Goal: Information Seeking & Learning: Compare options

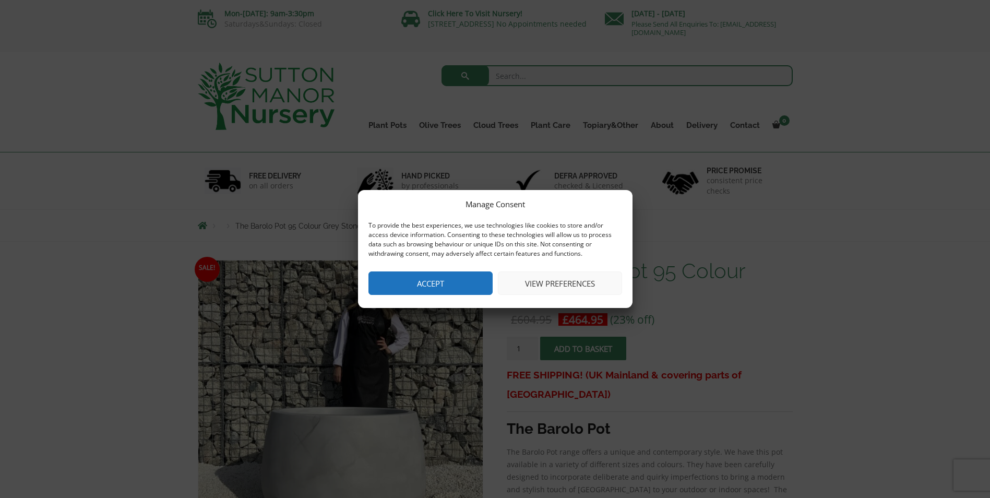
click at [415, 275] on button "Accept" at bounding box center [431, 282] width 124 height 23
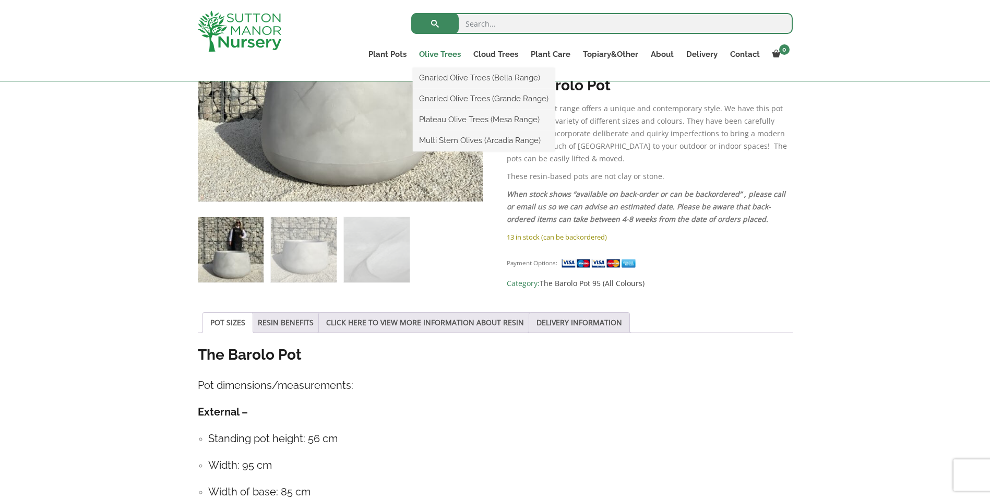
scroll to position [313, 0]
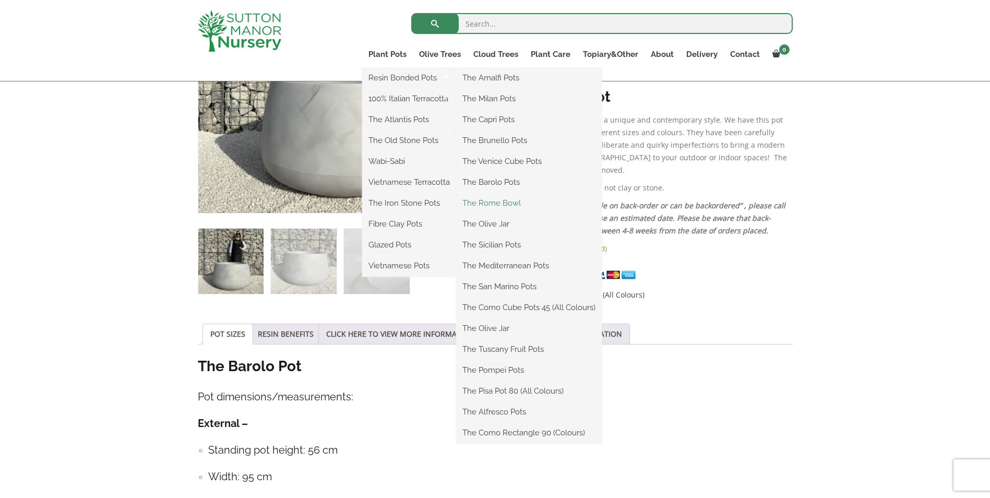
click at [513, 202] on link "The Rome Bowl" at bounding box center [529, 203] width 146 height 16
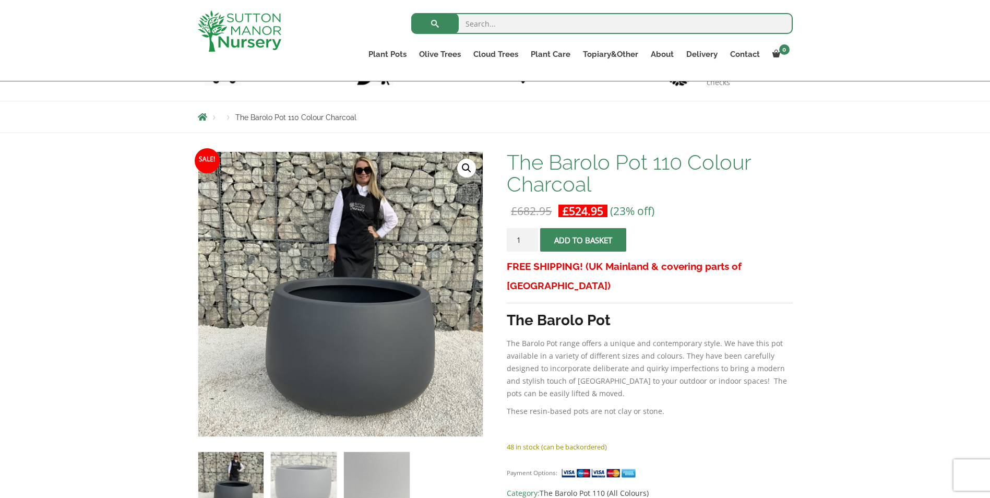
scroll to position [52, 0]
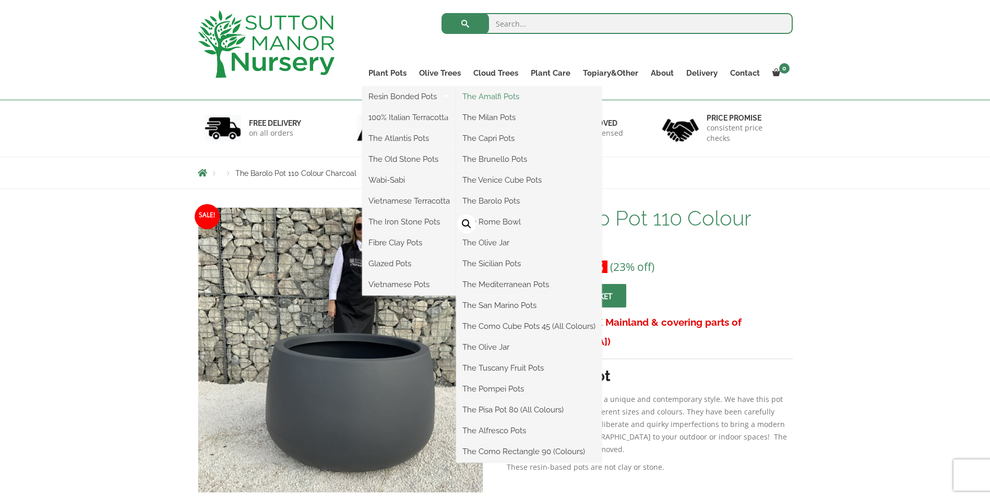
click at [495, 94] on link "The Amalfi Pots" at bounding box center [529, 97] width 146 height 16
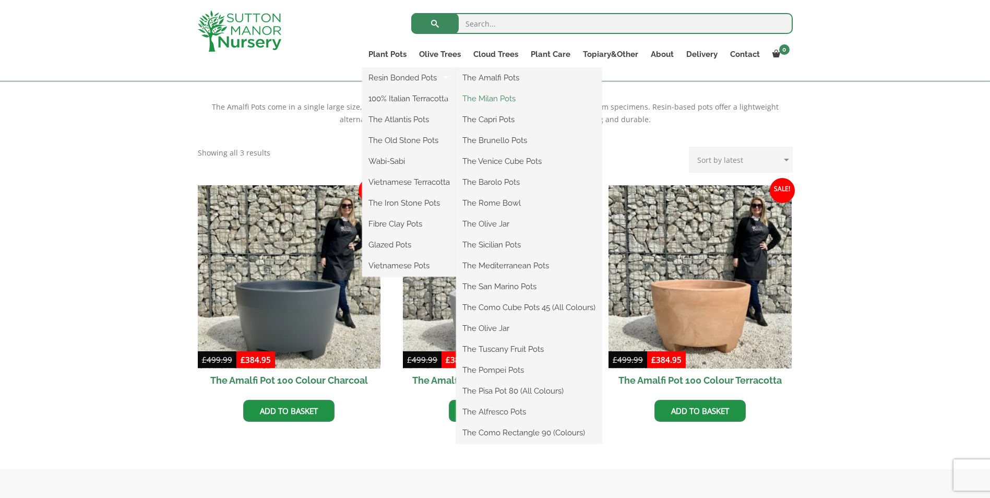
click at [499, 98] on link "The Milan Pots" at bounding box center [529, 99] width 146 height 16
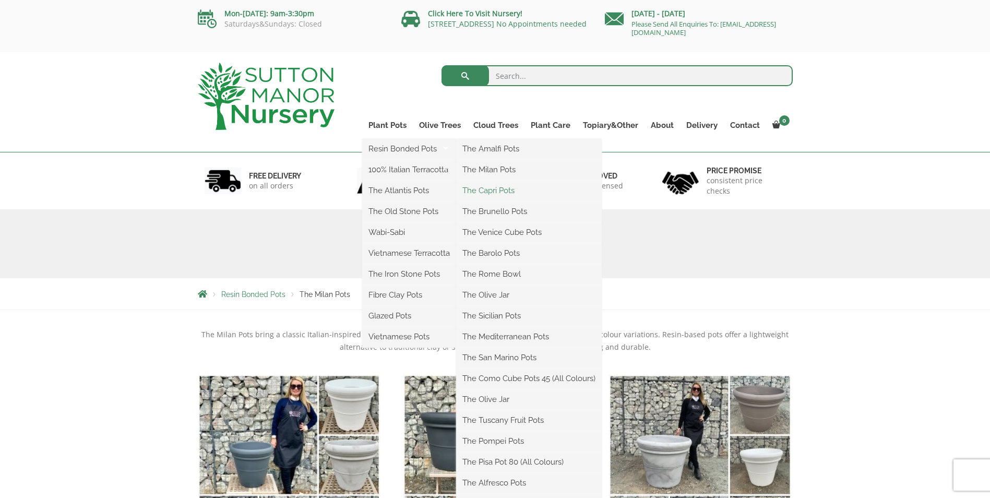
click at [498, 190] on link "The Capri Pots" at bounding box center [529, 191] width 146 height 16
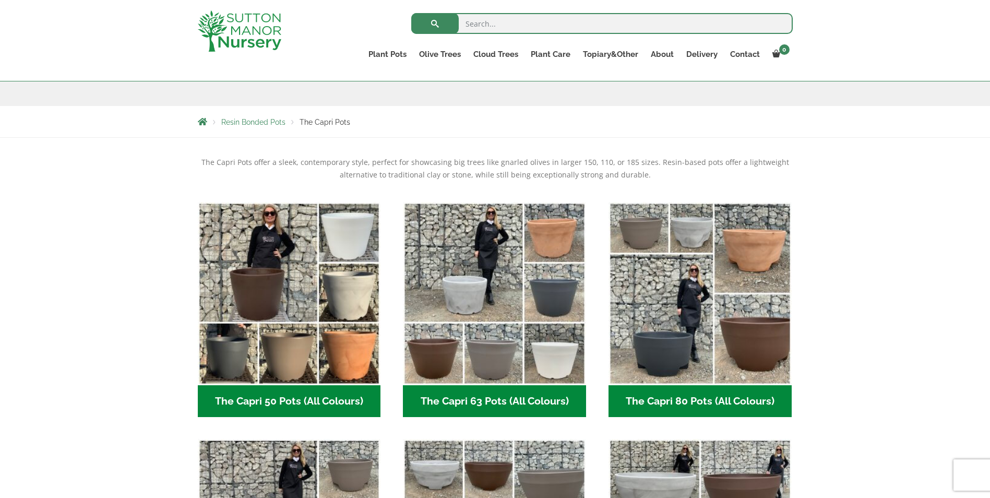
scroll to position [157, 0]
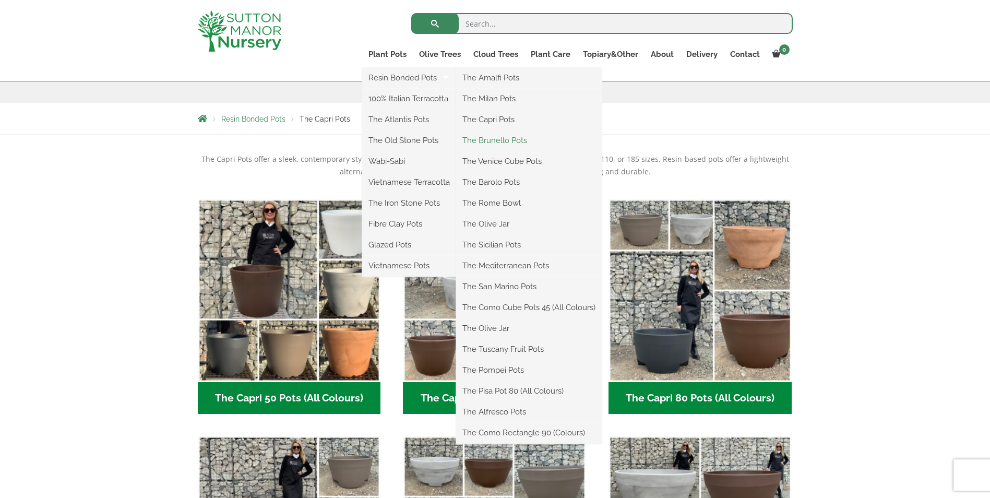
click at [503, 143] on link "The Brunello Pots" at bounding box center [529, 141] width 146 height 16
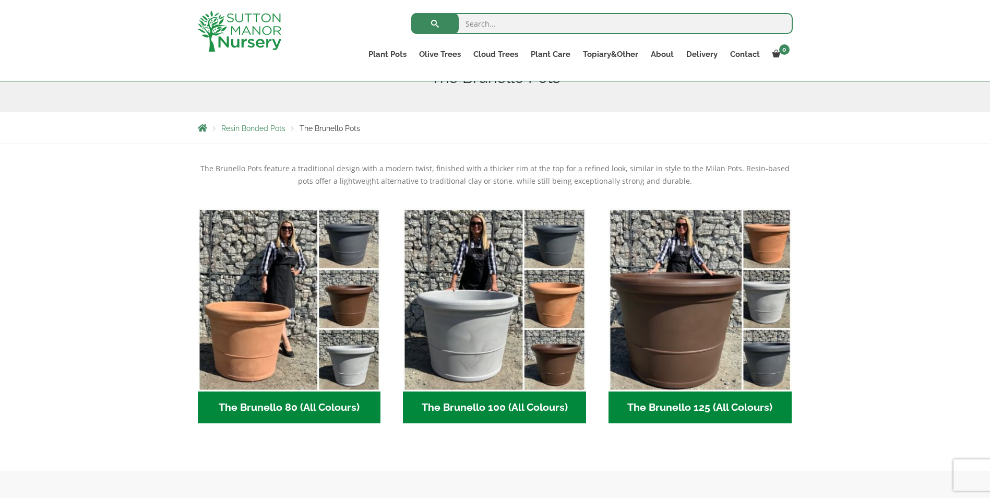
scroll to position [157, 0]
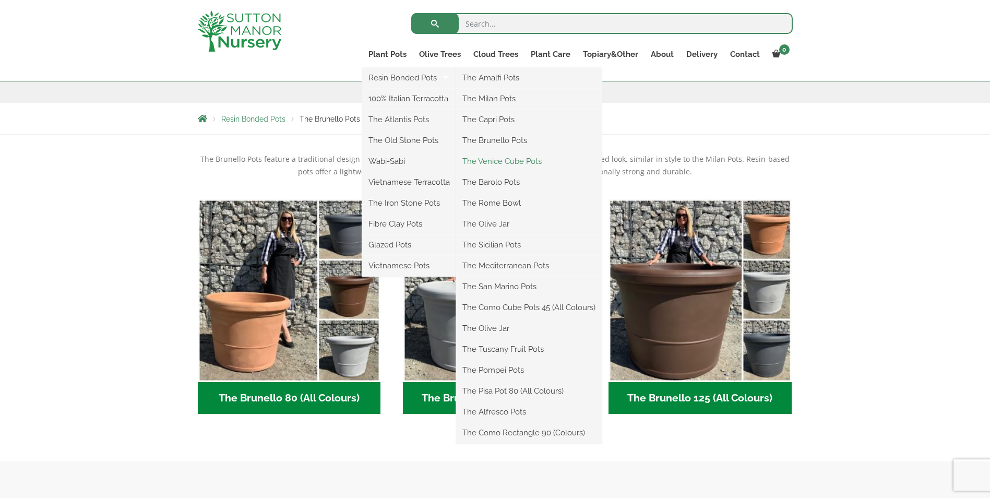
click at [507, 164] on link "The Venice Cube Pots" at bounding box center [529, 162] width 146 height 16
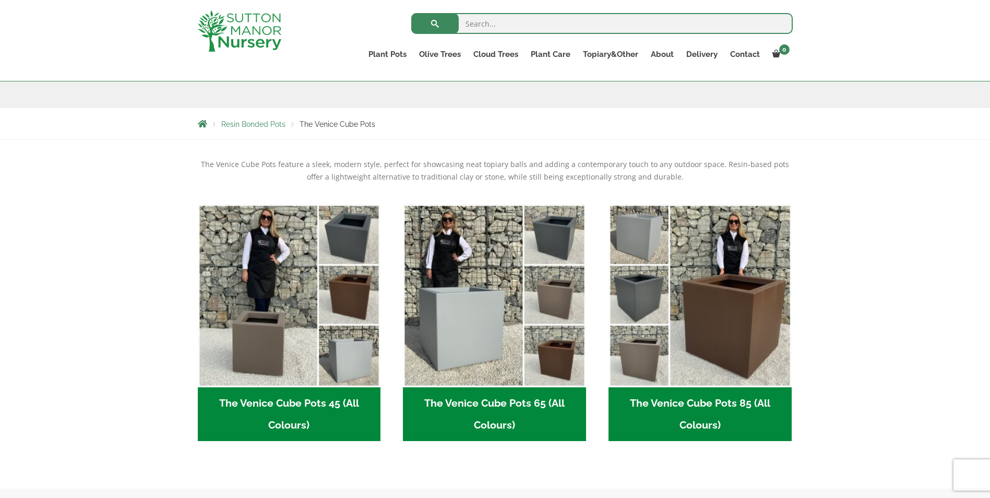
scroll to position [157, 0]
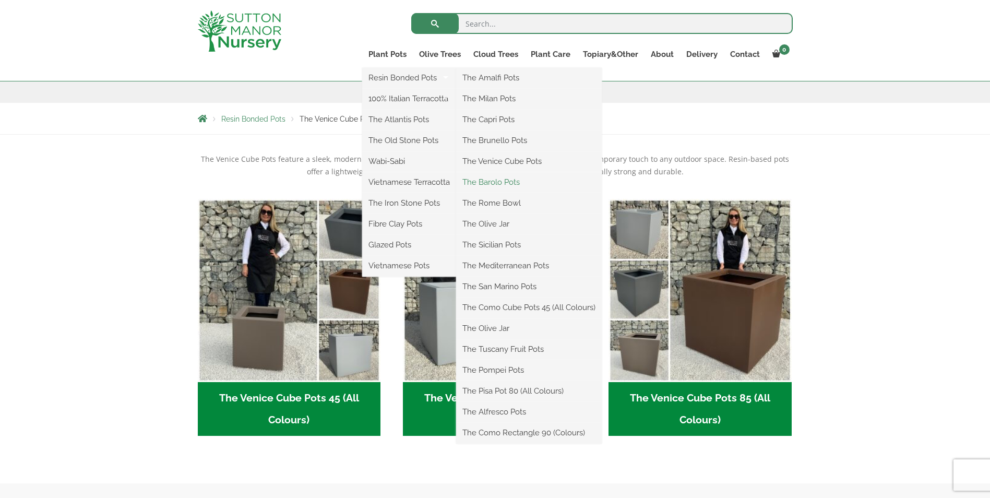
click at [504, 179] on link "The Barolo Pots" at bounding box center [529, 182] width 146 height 16
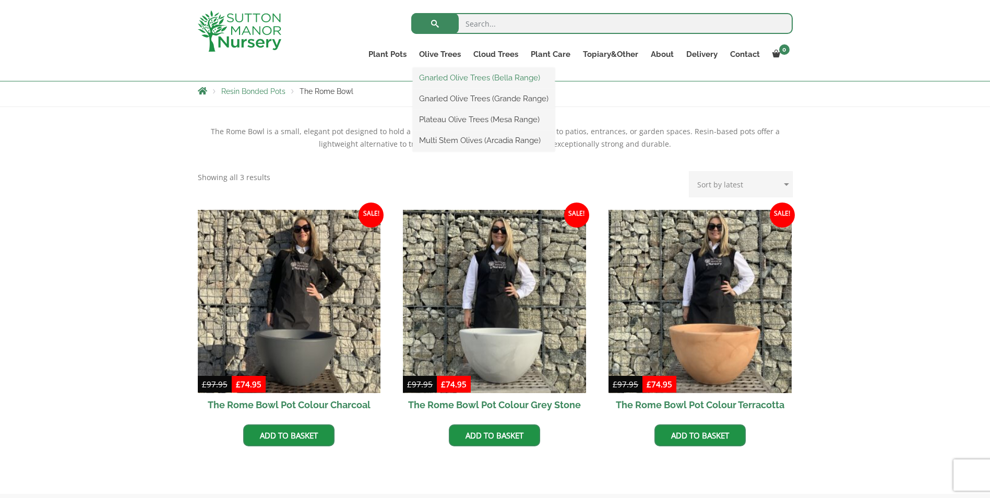
scroll to position [104, 0]
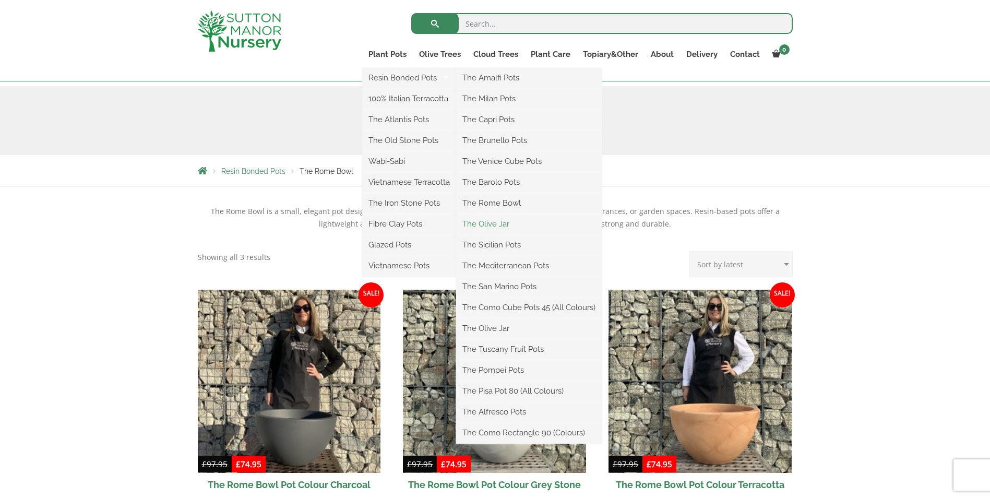
click at [509, 222] on link "The Olive Jar" at bounding box center [529, 224] width 146 height 16
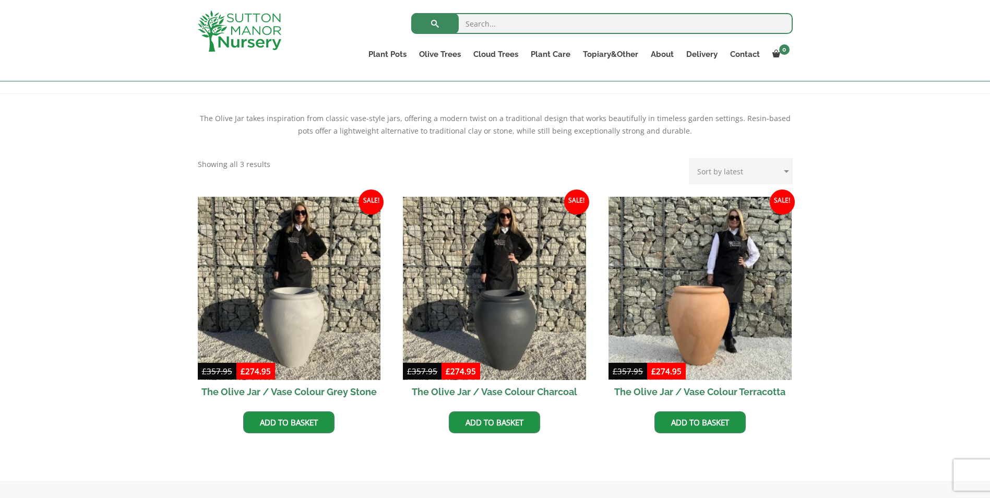
scroll to position [209, 0]
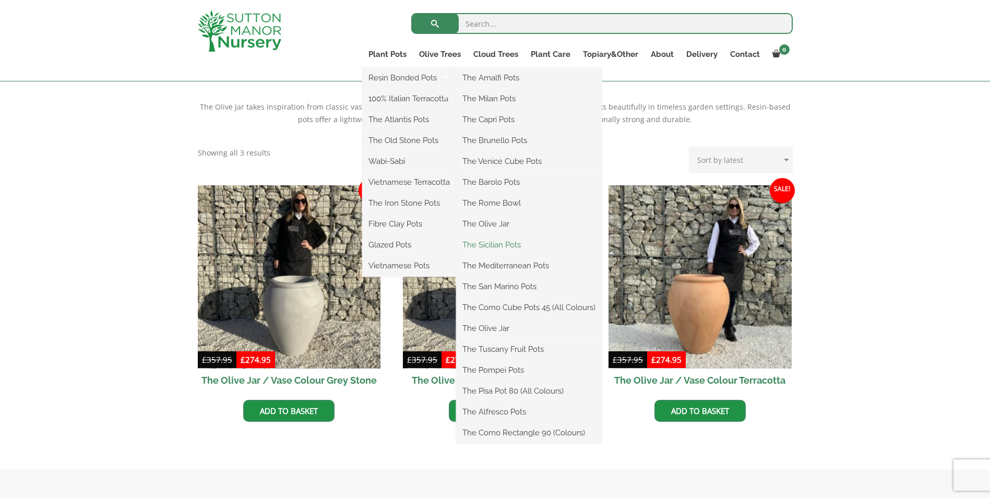
click at [513, 244] on link "The Sicilian Pots" at bounding box center [529, 245] width 146 height 16
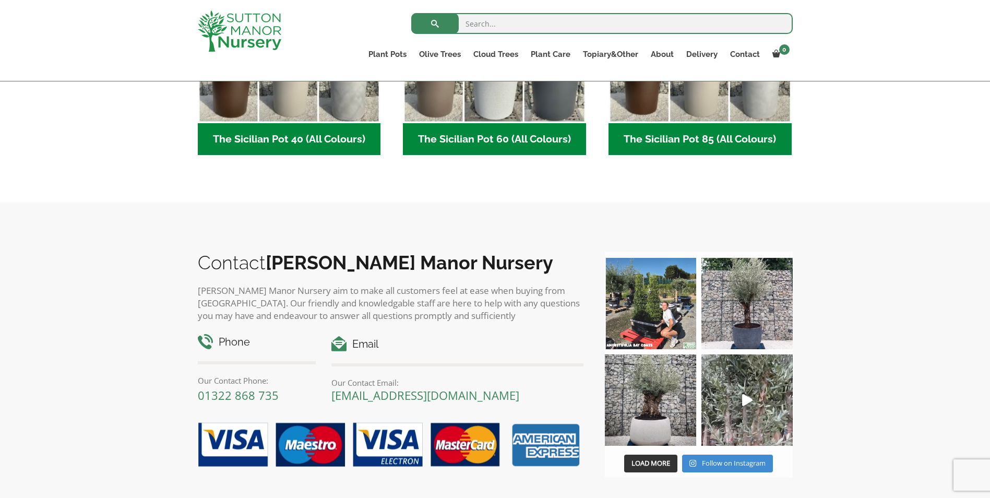
scroll to position [418, 0]
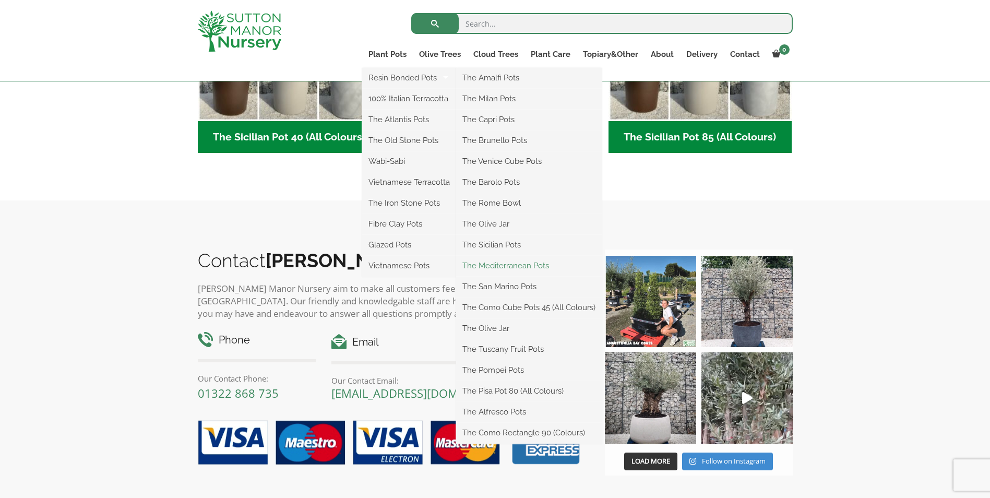
click at [509, 263] on link "The Mediterranean Pots" at bounding box center [529, 266] width 146 height 16
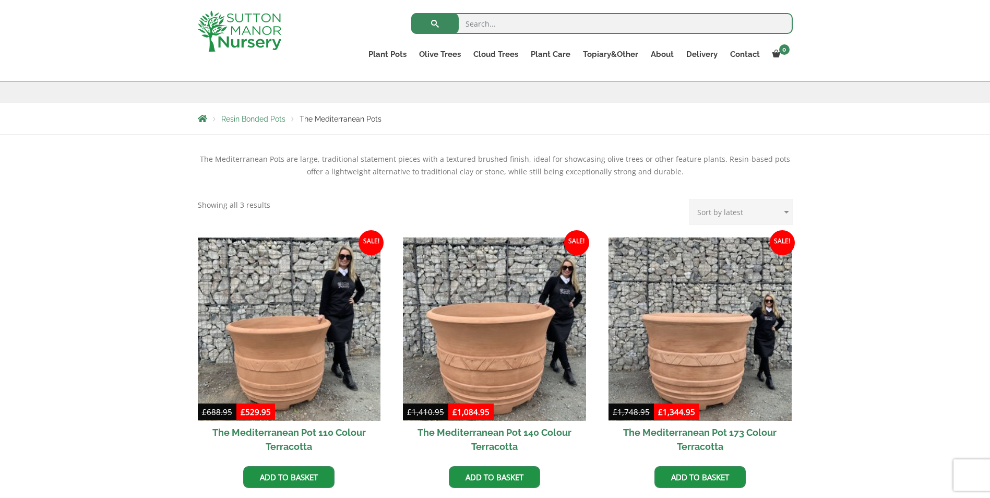
scroll to position [261, 0]
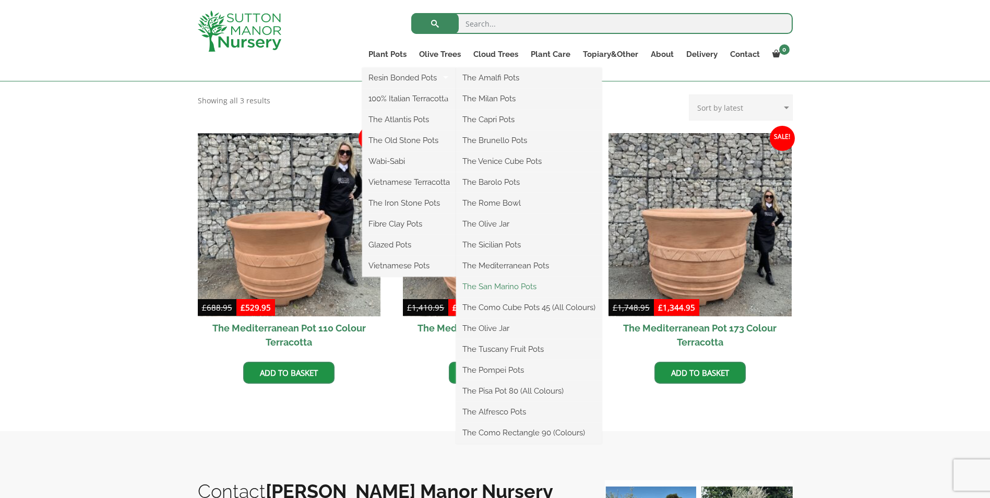
click at [517, 290] on link "The San Marino Pots" at bounding box center [529, 287] width 146 height 16
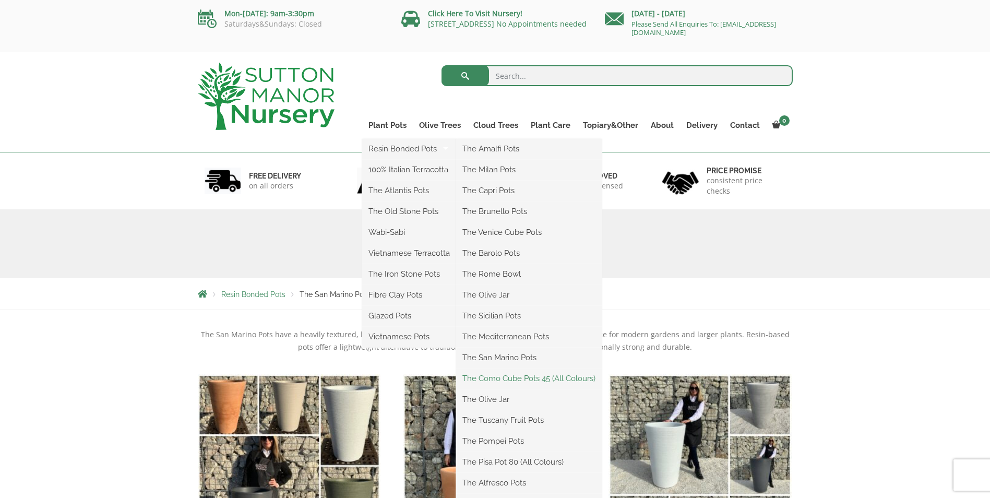
click at [536, 379] on link "The Como Cube Pots 45 (All Colours)" at bounding box center [529, 379] width 146 height 16
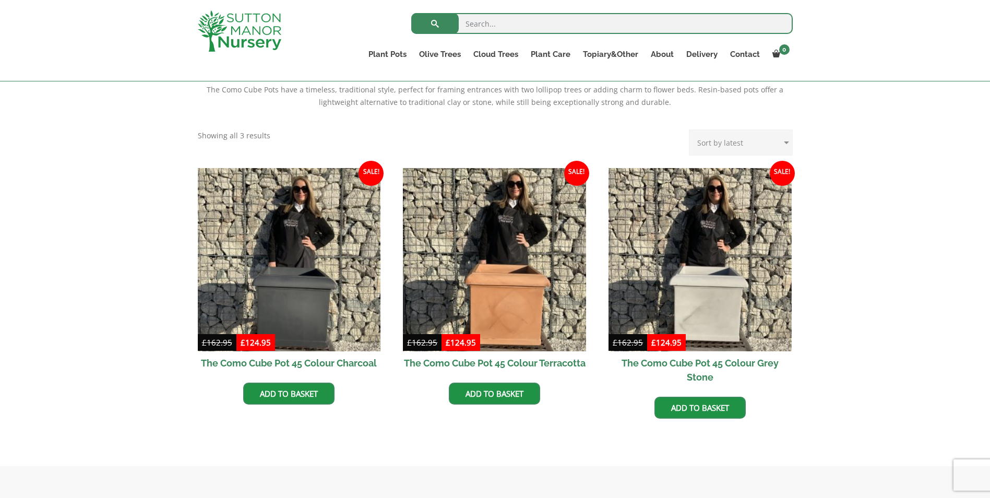
scroll to position [261, 0]
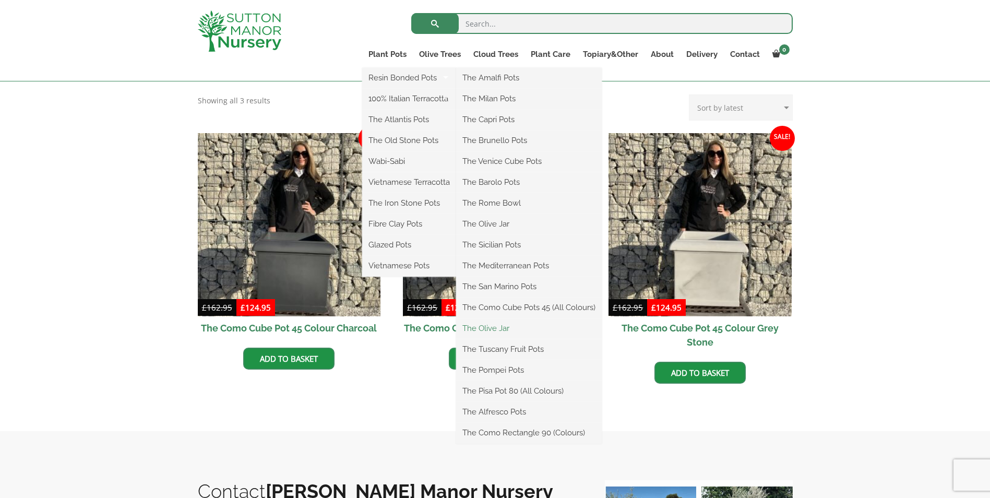
click at [508, 334] on link "The Olive Jar" at bounding box center [529, 329] width 146 height 16
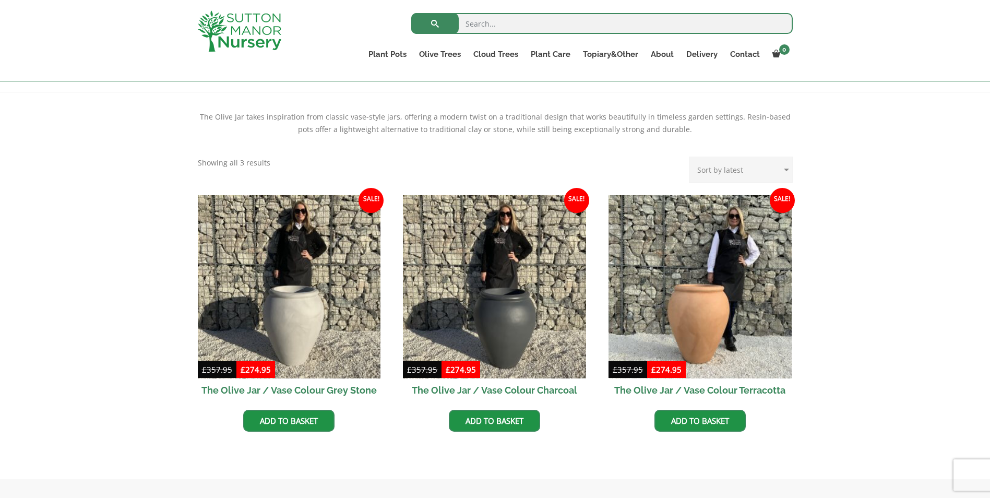
scroll to position [52, 0]
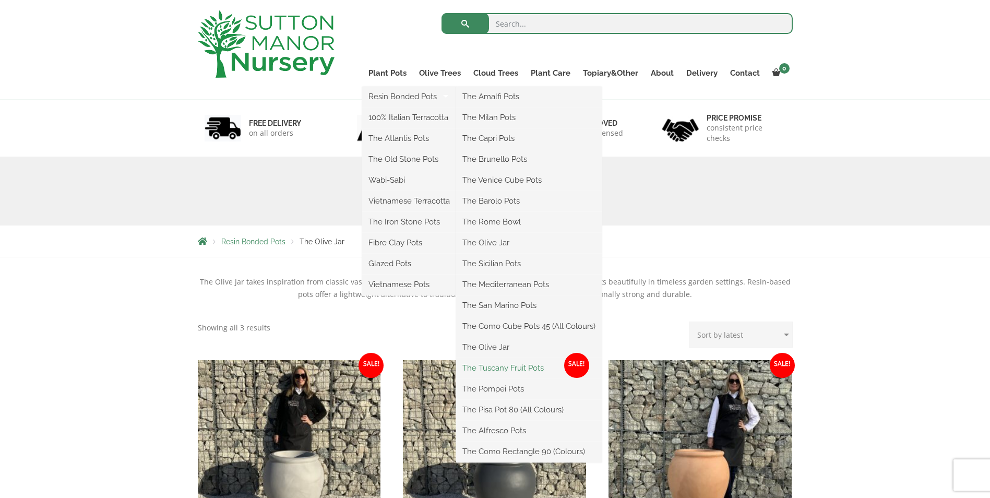
click at [513, 370] on link "The Tuscany Fruit Pots" at bounding box center [529, 368] width 146 height 16
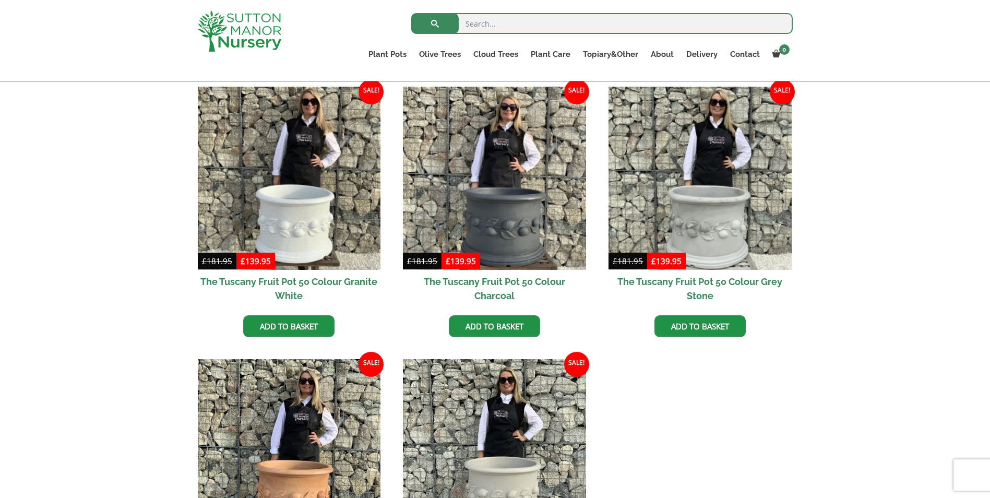
scroll to position [104, 0]
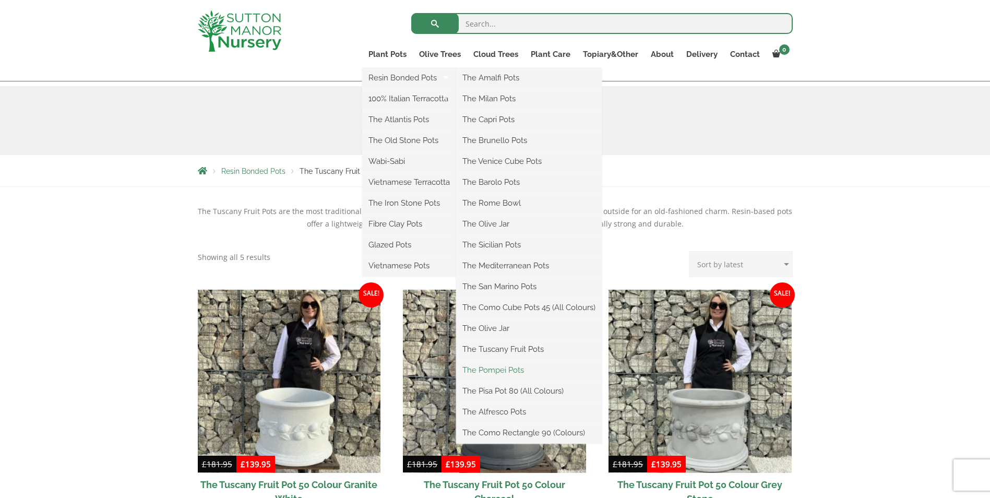
click at [516, 369] on link "The Pompei Pots" at bounding box center [529, 370] width 146 height 16
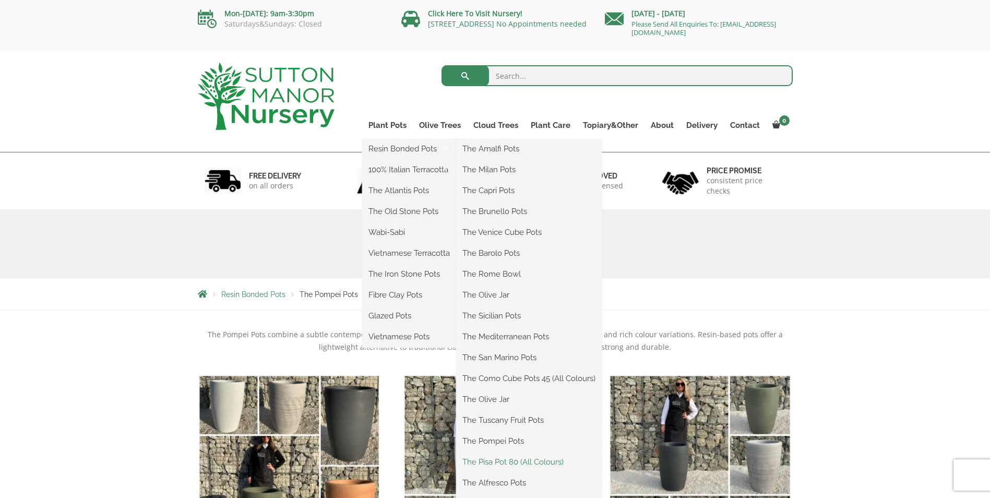
click at [523, 458] on link "The Pisa Pot 80 (All Colours)" at bounding box center [529, 462] width 146 height 16
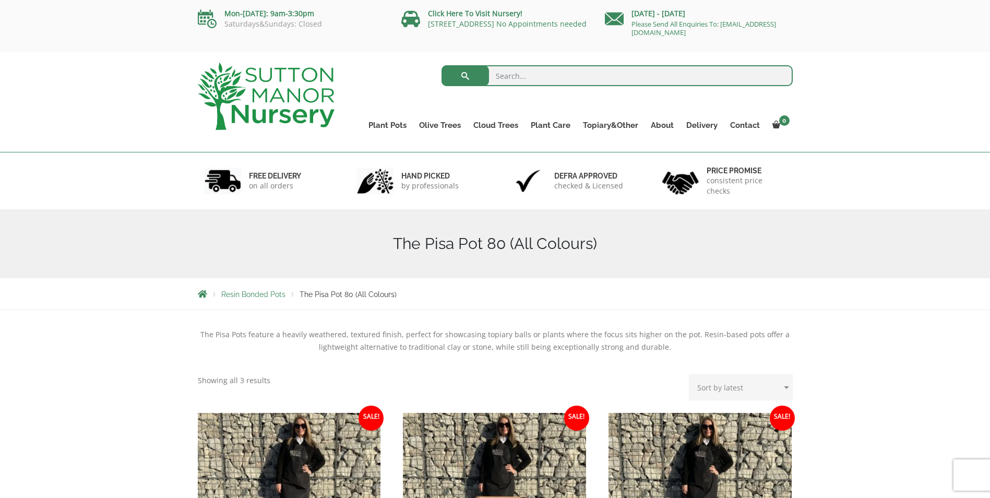
scroll to position [104, 0]
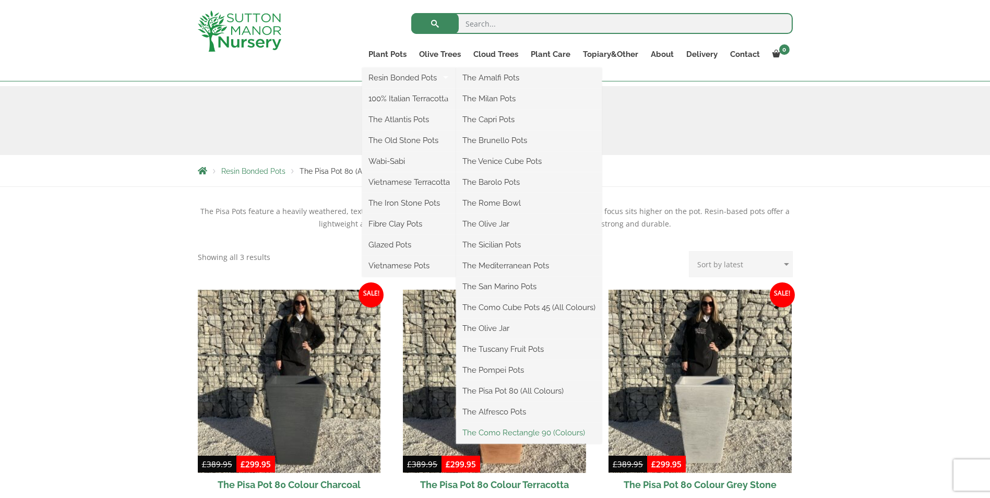
click at [536, 433] on link "The Como Rectangle 90 (Colours)" at bounding box center [529, 433] width 146 height 16
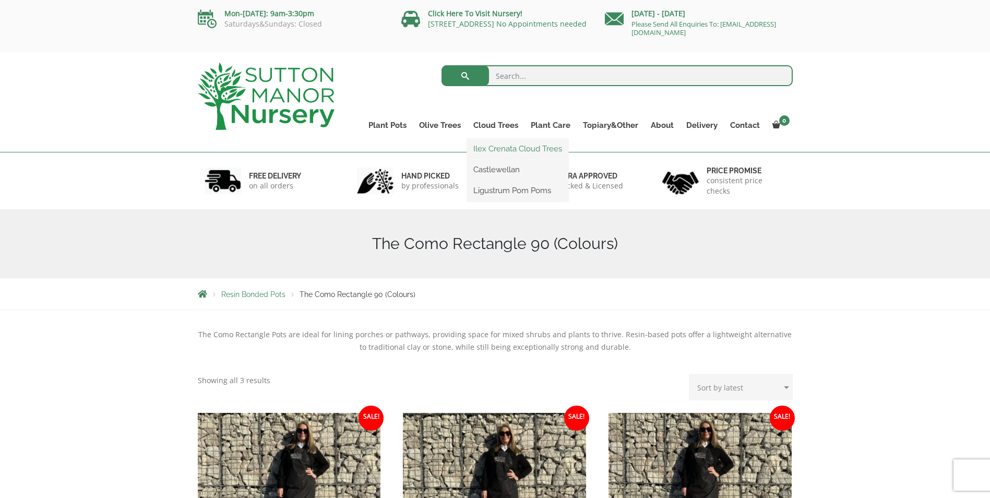
click at [500, 148] on link "Ilex Crenata Cloud Trees" at bounding box center [517, 149] width 101 height 16
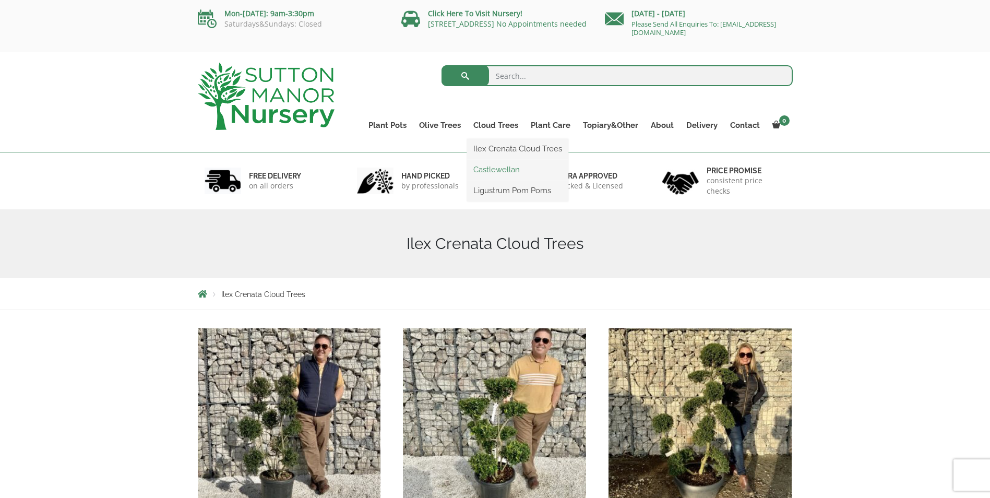
click at [496, 170] on link "Castlewellan" at bounding box center [517, 170] width 101 height 16
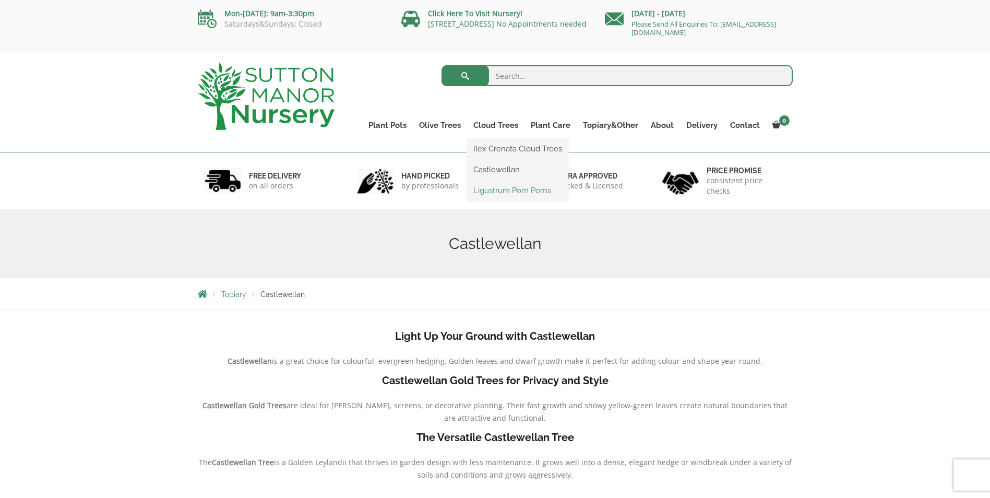
click at [512, 190] on link "Ligustrum Pom Poms" at bounding box center [517, 191] width 101 height 16
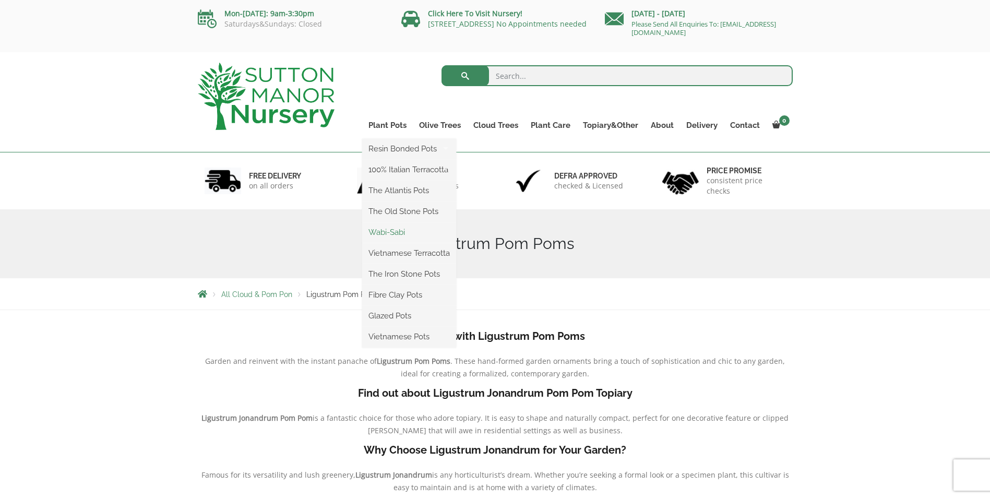
click at [388, 234] on link "Wabi-Sabi" at bounding box center [409, 233] width 94 height 16
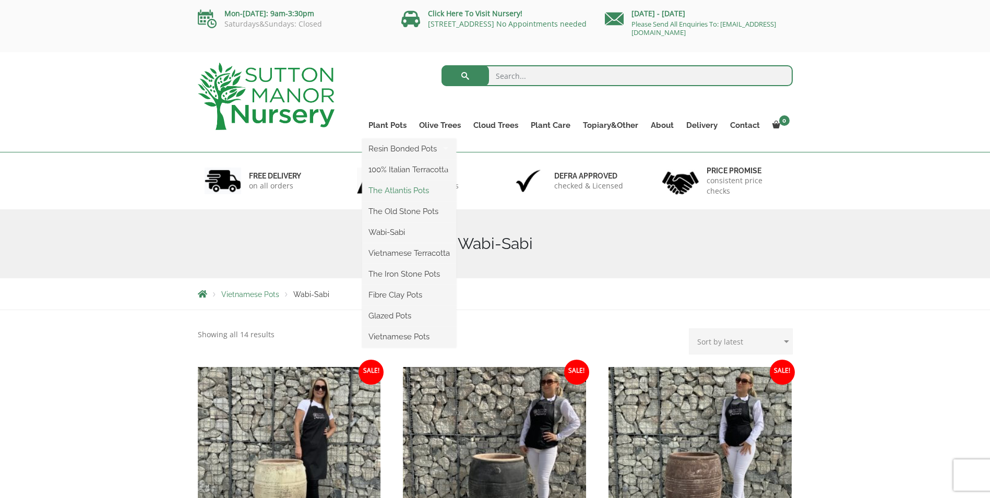
click at [397, 190] on link "The Atlantis Pots" at bounding box center [409, 191] width 94 height 16
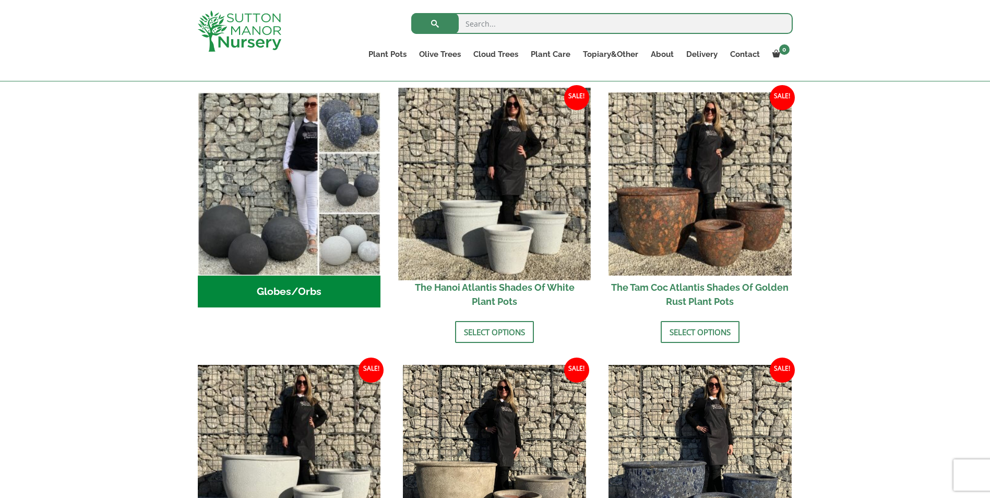
scroll to position [104, 0]
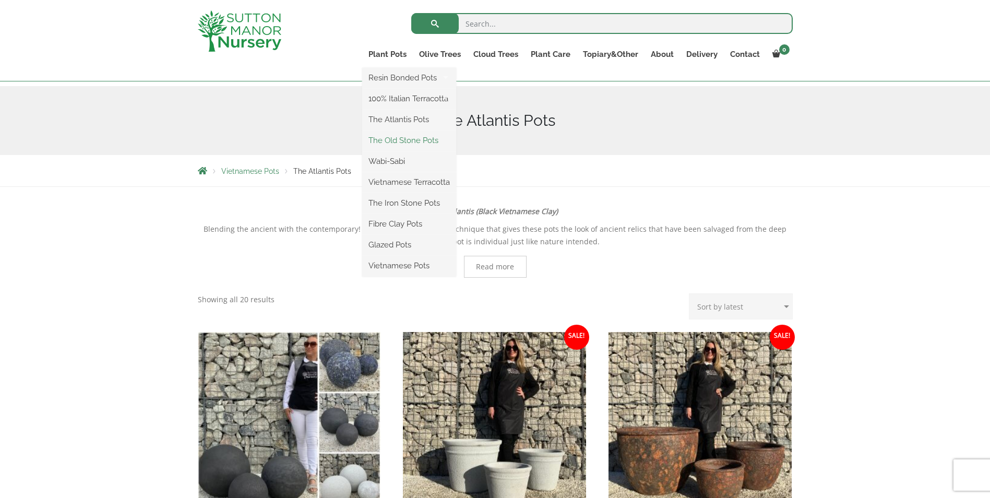
click at [399, 141] on link "The Old Stone Pots" at bounding box center [409, 141] width 94 height 16
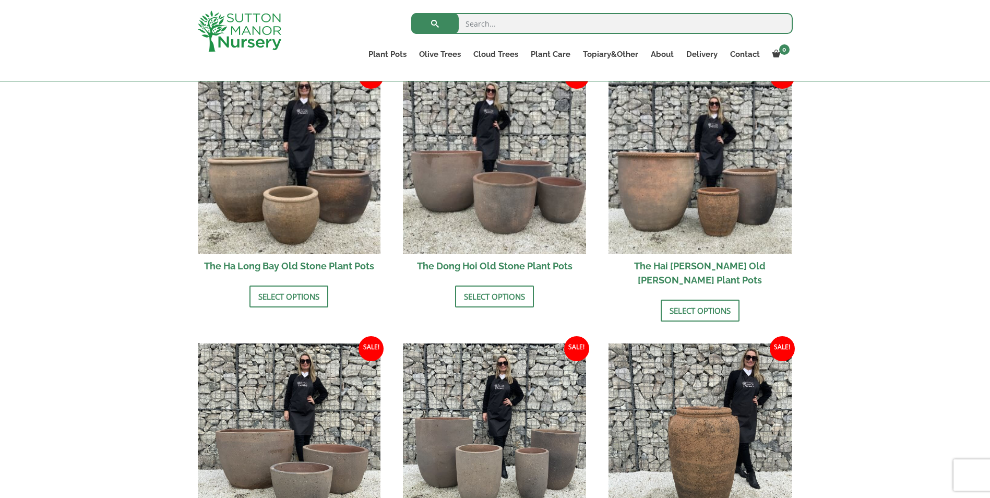
scroll to position [261, 0]
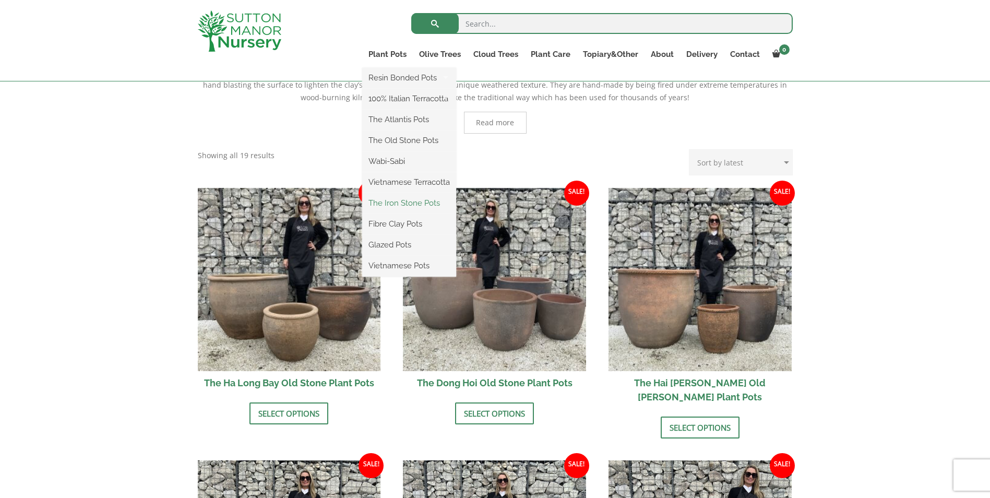
click at [401, 202] on link "The Iron Stone Pots" at bounding box center [409, 203] width 94 height 16
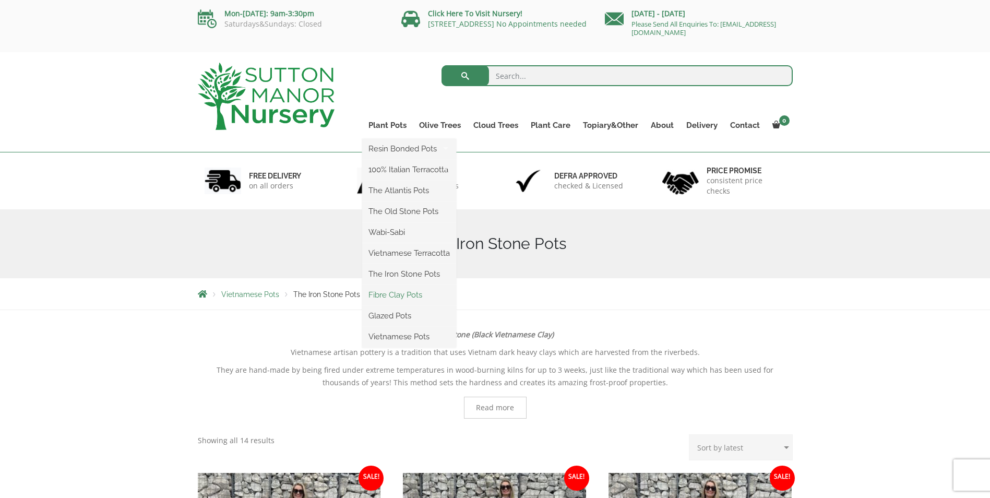
click at [406, 293] on link "Fibre Clay Pots" at bounding box center [409, 295] width 94 height 16
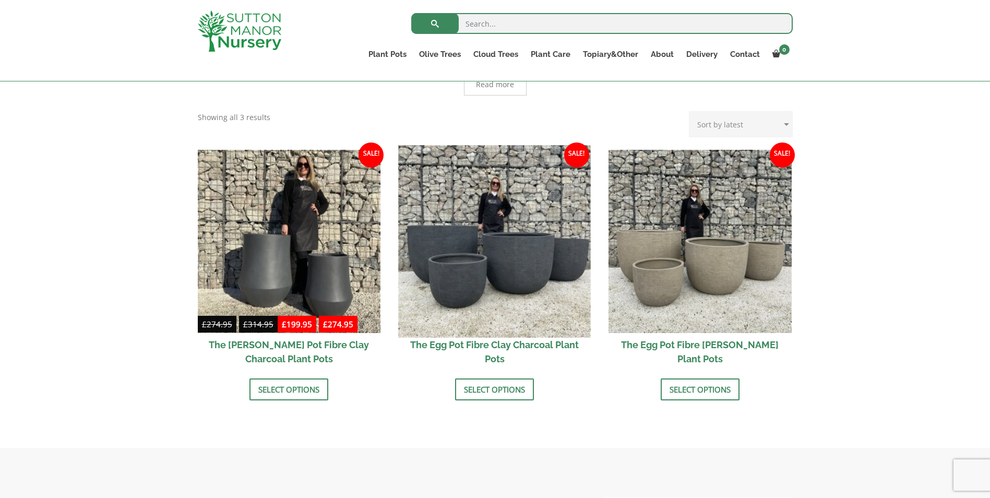
scroll to position [261, 0]
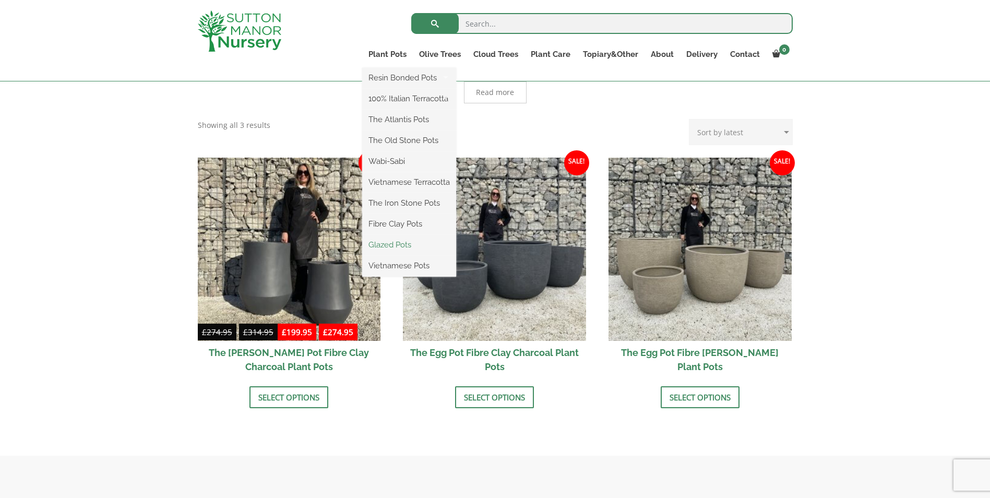
click at [393, 240] on link "Glazed Pots" at bounding box center [409, 245] width 94 height 16
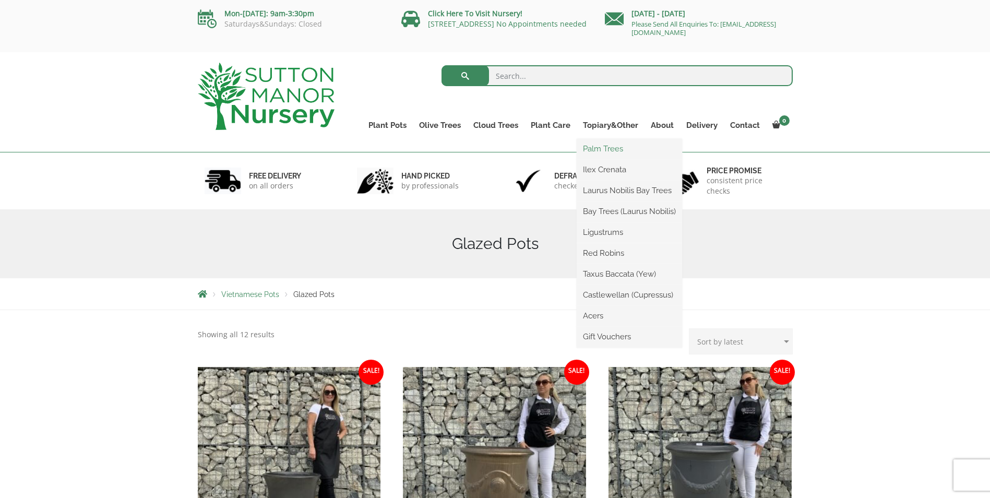
click at [615, 154] on link "Palm Trees" at bounding box center [629, 149] width 105 height 16
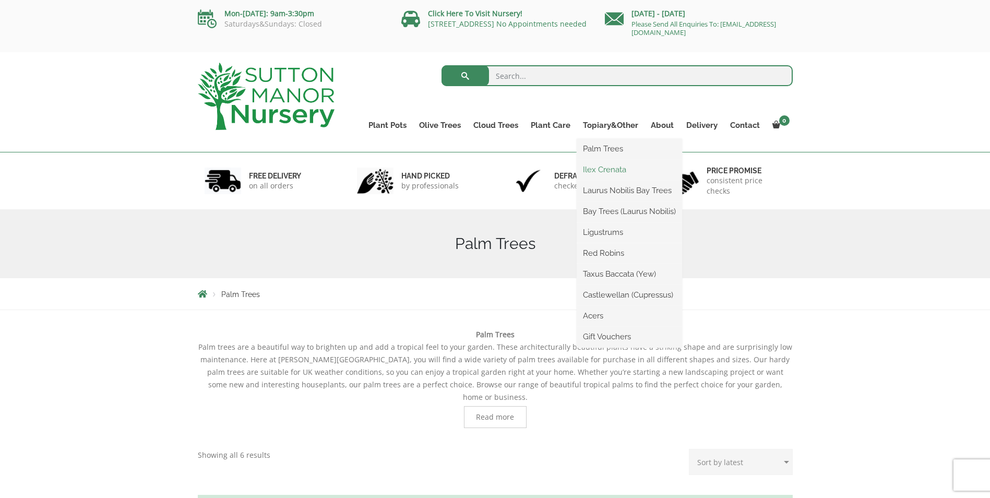
click at [616, 170] on link "Ilex Crenata" at bounding box center [629, 170] width 105 height 16
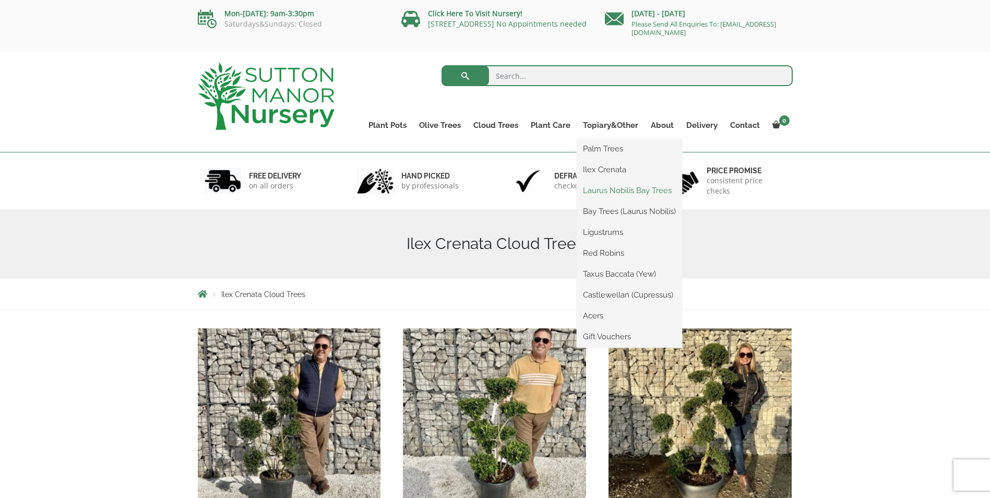
click at [616, 189] on link "Laurus Nobilis Bay Trees" at bounding box center [629, 191] width 105 height 16
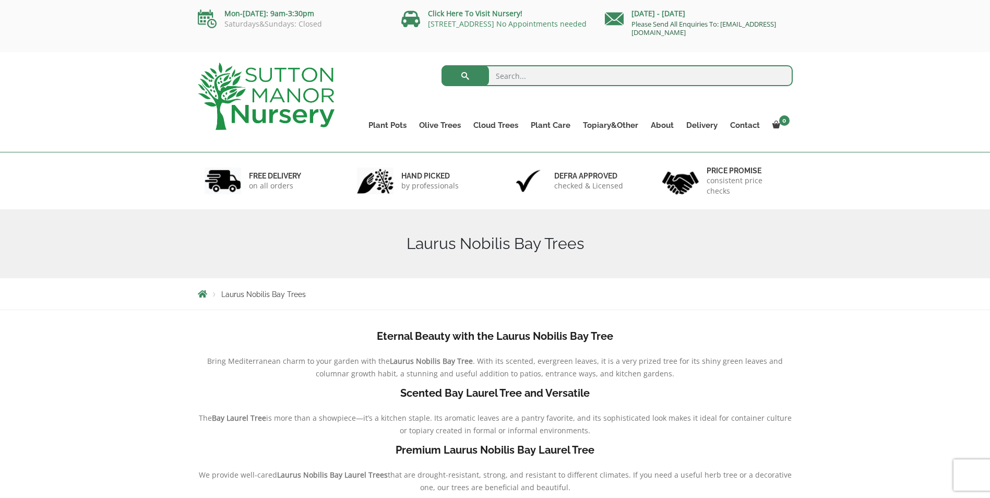
click at [645, 33] on link "Please Send All Enquiries To: [EMAIL_ADDRESS][DOMAIN_NAME]" at bounding box center [704, 28] width 145 height 18
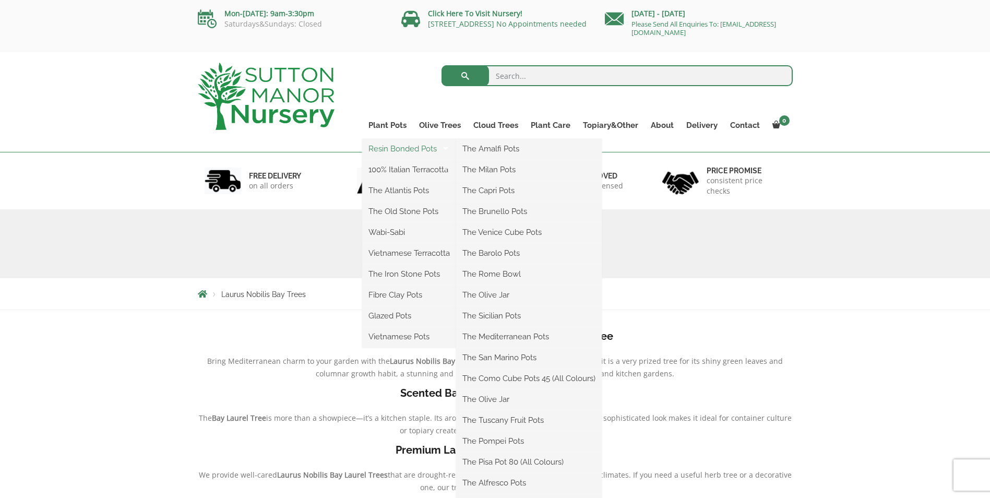
click at [405, 148] on link "Resin Bonded Pots" at bounding box center [409, 149] width 94 height 16
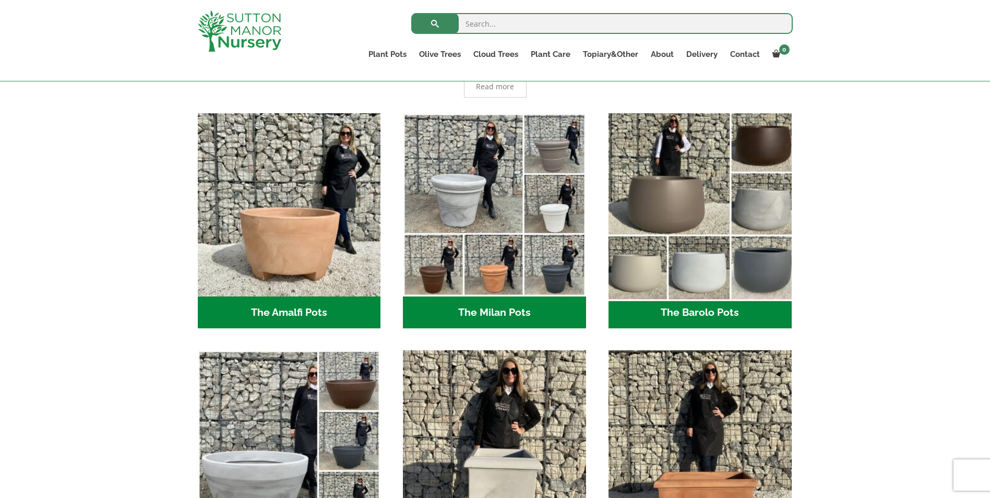
scroll to position [313, 0]
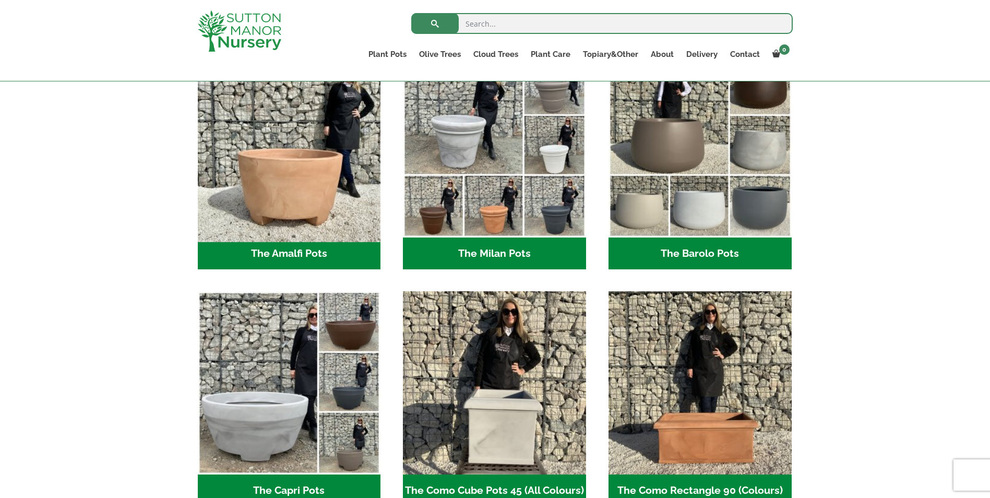
click at [253, 222] on img "Visit product category The Amalfi Pots" at bounding box center [289, 146] width 192 height 192
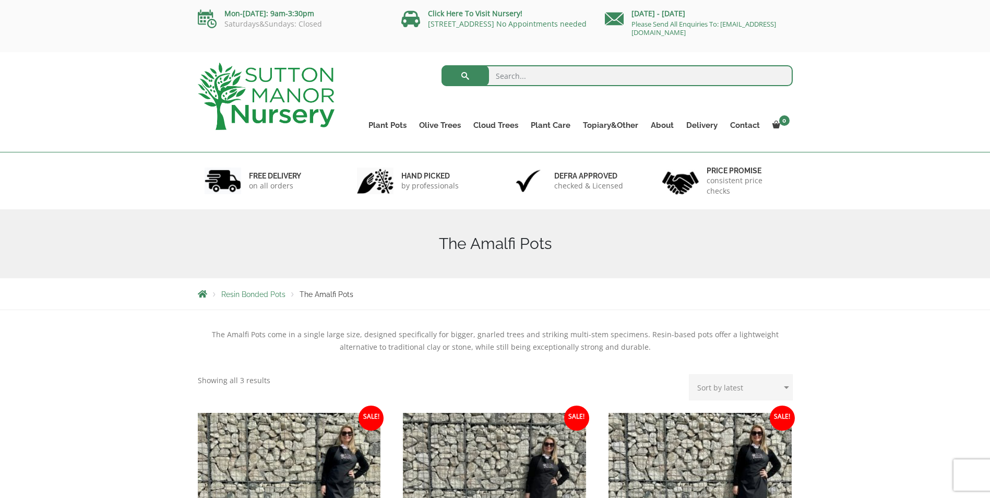
scroll to position [261, 0]
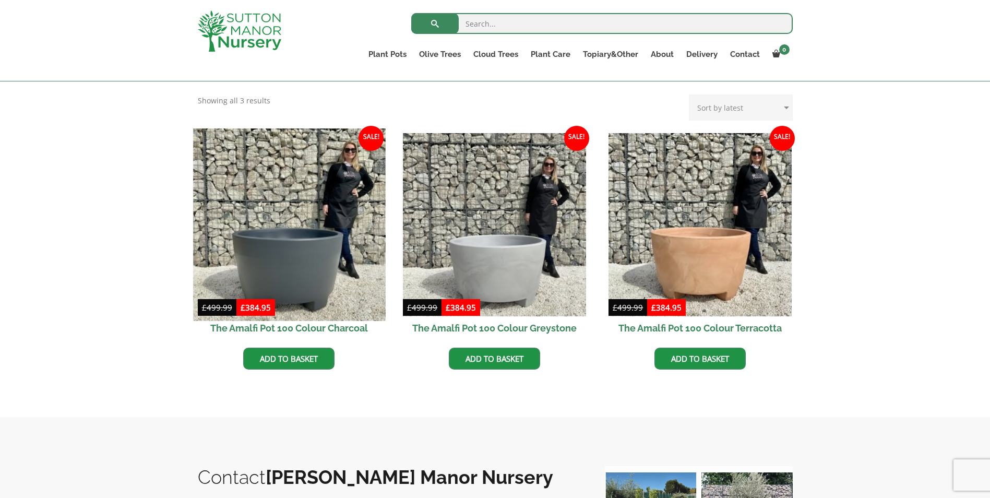
click at [288, 284] on img at bounding box center [289, 224] width 192 height 192
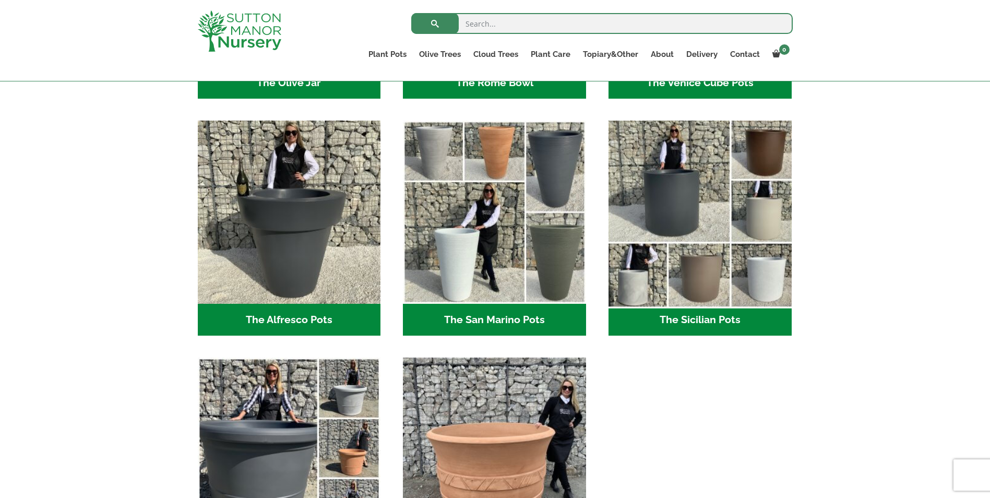
scroll to position [1201, 0]
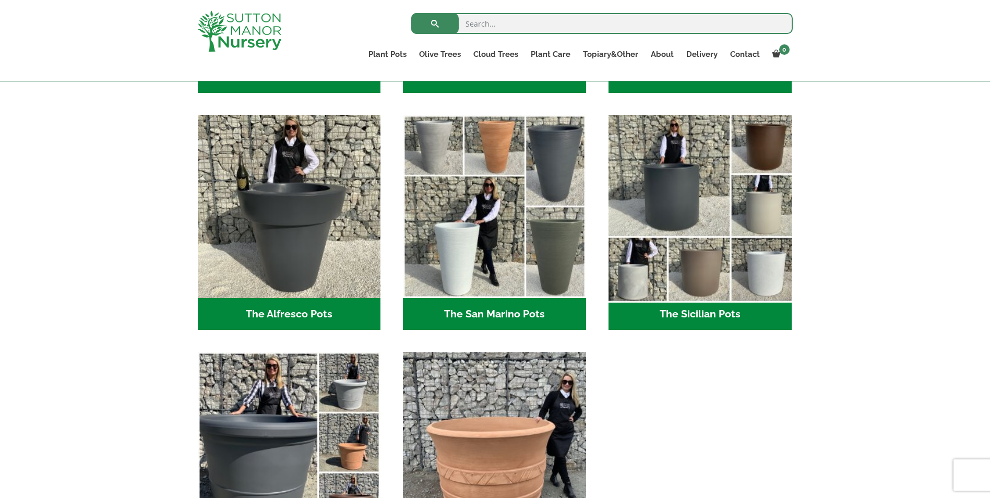
click at [672, 205] on img "Visit product category The Sicilian Pots" at bounding box center [700, 207] width 192 height 192
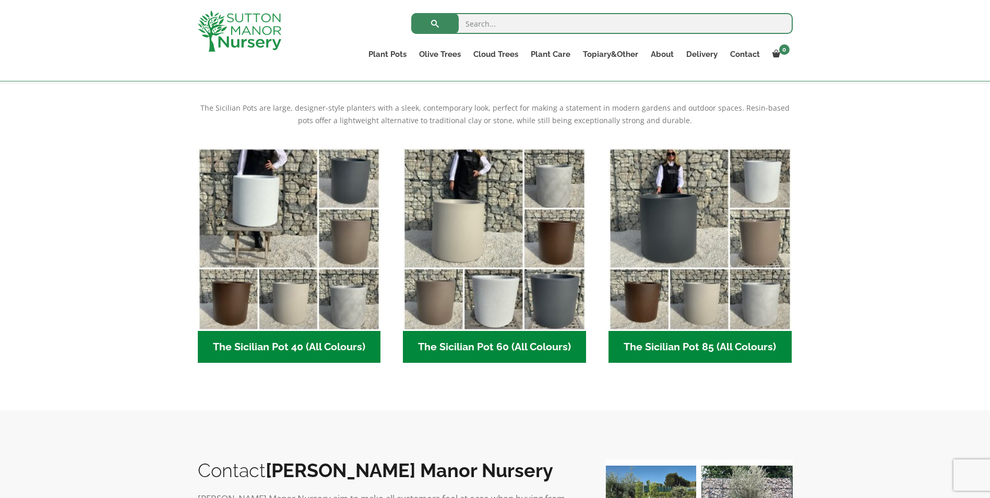
scroll to position [209, 0]
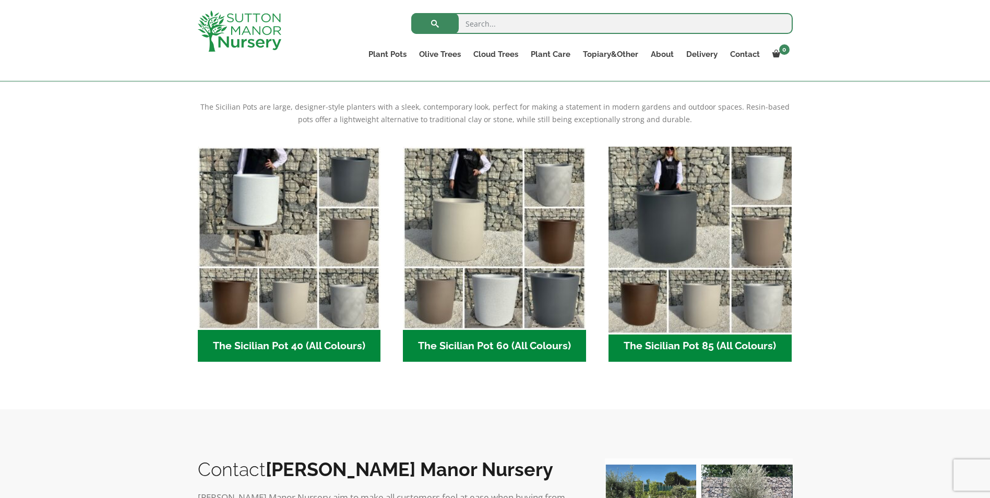
click at [675, 239] on img "Visit product category The Sicilian Pot 85 (All Colours)" at bounding box center [700, 238] width 192 height 192
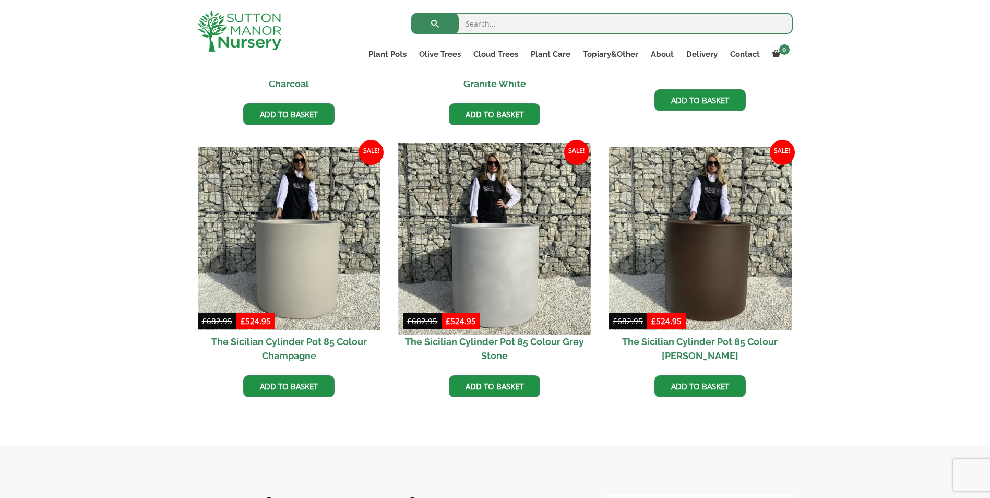
scroll to position [261, 0]
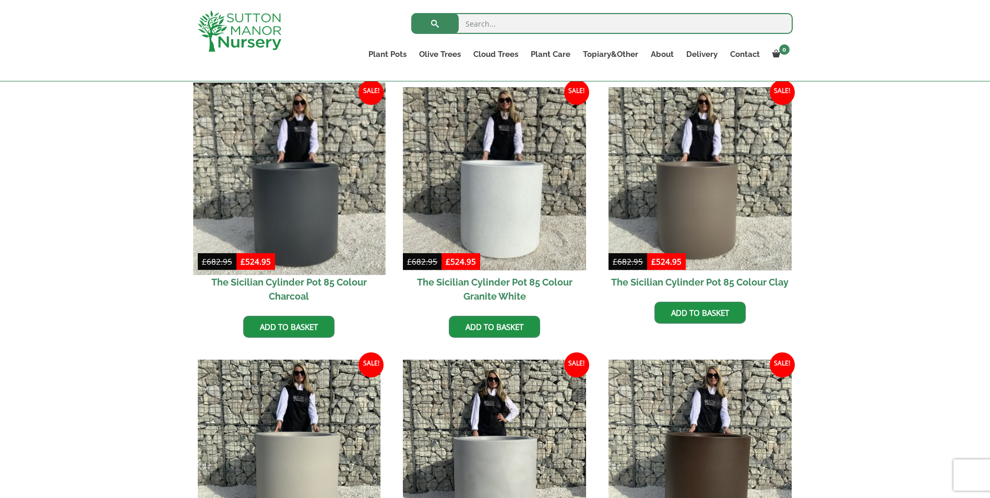
click at [280, 213] on img at bounding box center [289, 178] width 192 height 192
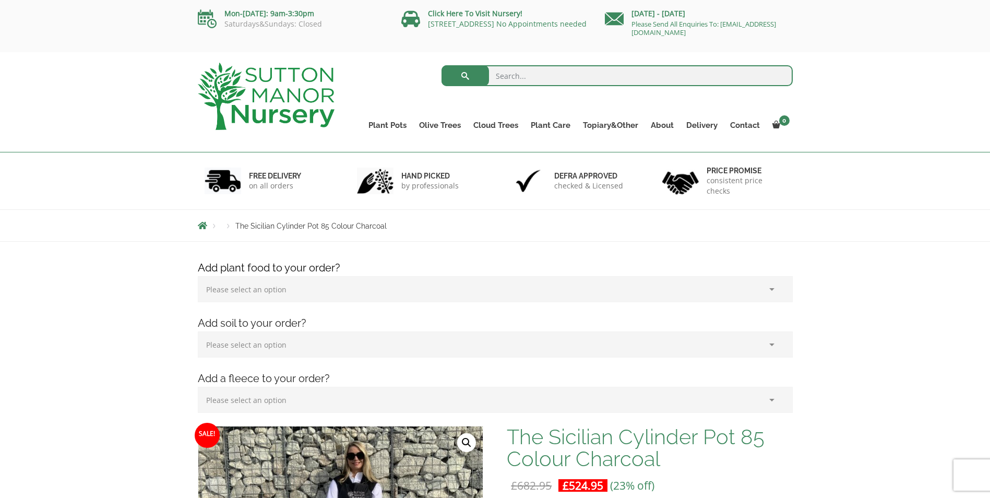
click at [5, 2] on div "Mon-[DATE]: 9am-3:30pm Saturdays&Sundays: Closed Click Here To Visit Nursery! […" at bounding box center [495, 26] width 990 height 52
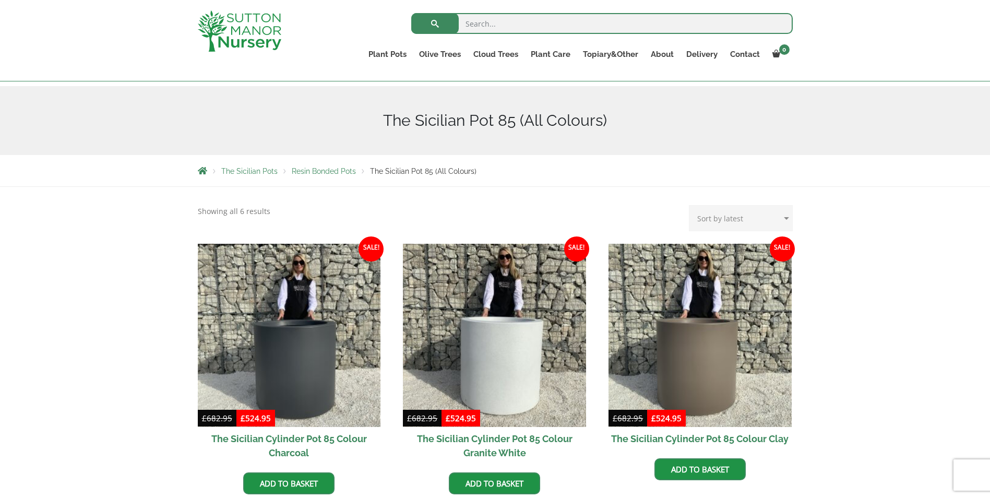
click at [307, 447] on h2 "The Sicilian Cylinder Pot 85 Colour Charcoal" at bounding box center [289, 446] width 183 height 38
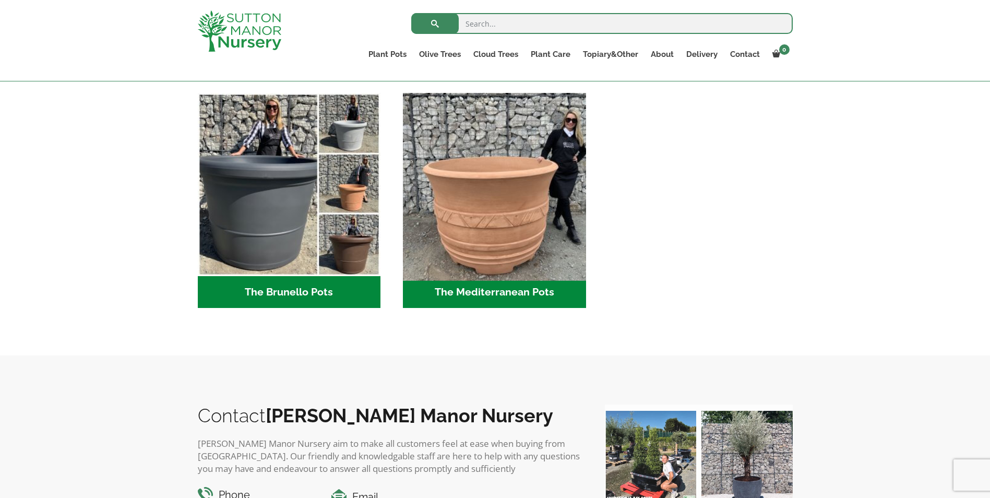
scroll to position [1462, 0]
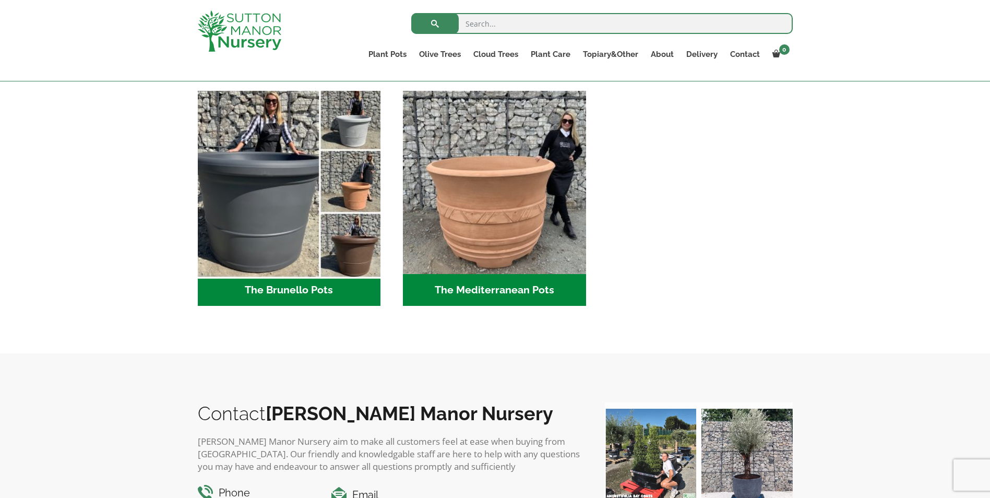
click at [286, 227] on img "Visit product category The Brunello Pots" at bounding box center [289, 183] width 192 height 192
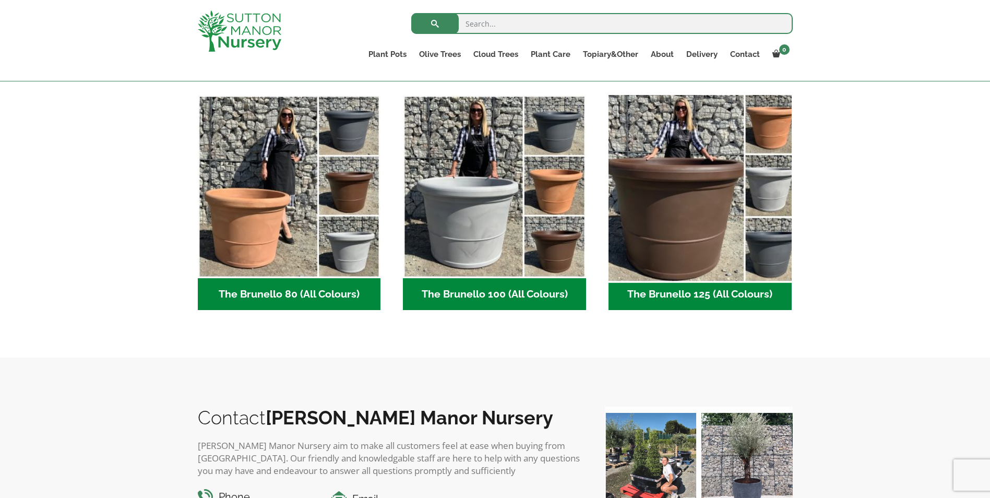
scroll to position [261, 0]
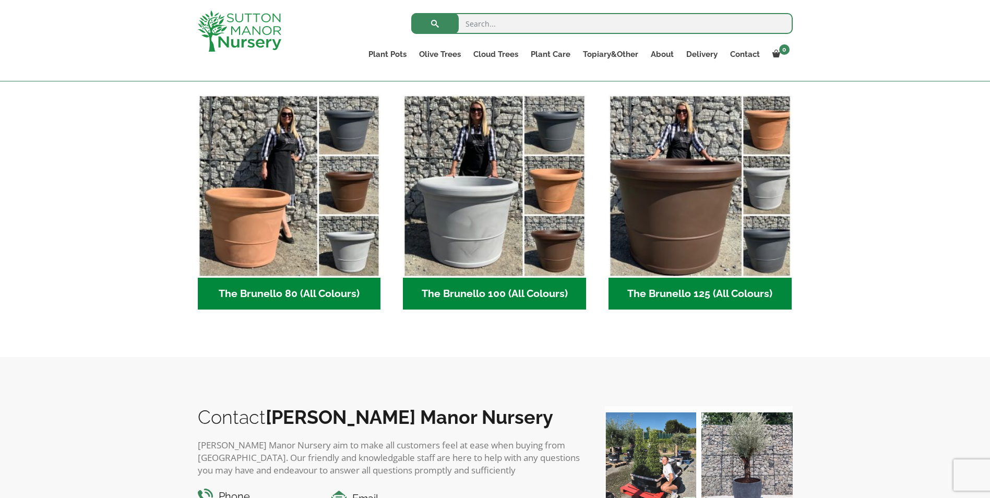
click at [478, 292] on h2 "The Brunello 100 (All Colours) (5)" at bounding box center [494, 294] width 183 height 32
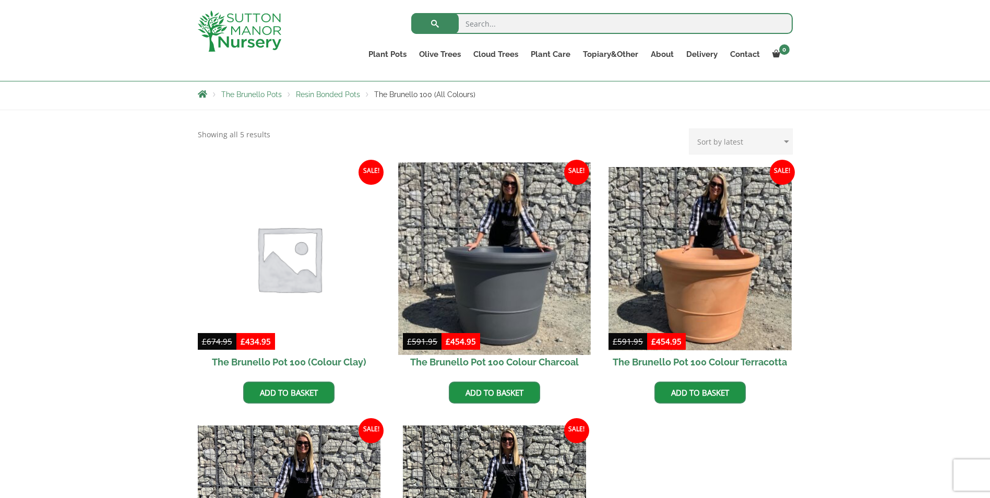
scroll to position [209, 0]
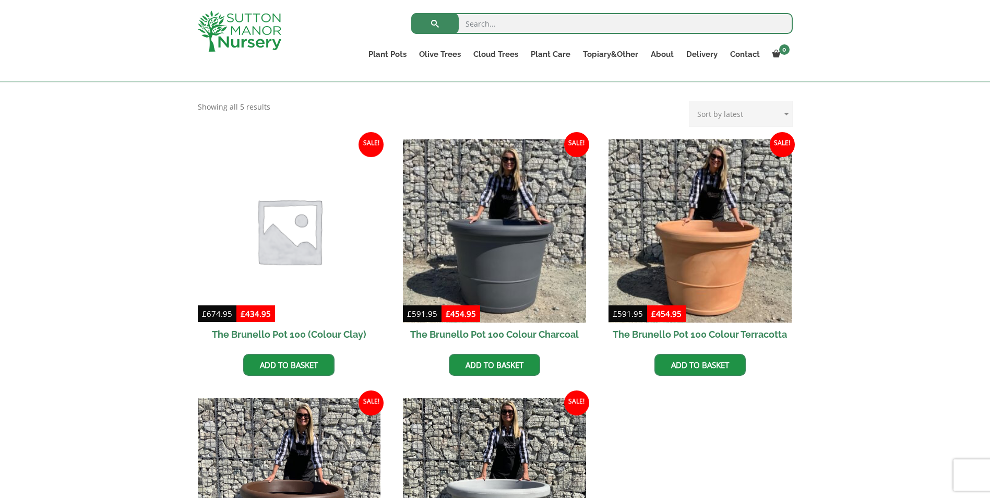
click at [556, 338] on h2 "The Brunello Pot 100 Colour Charcoal" at bounding box center [494, 334] width 183 height 23
